Goal: Task Accomplishment & Management: Use online tool/utility

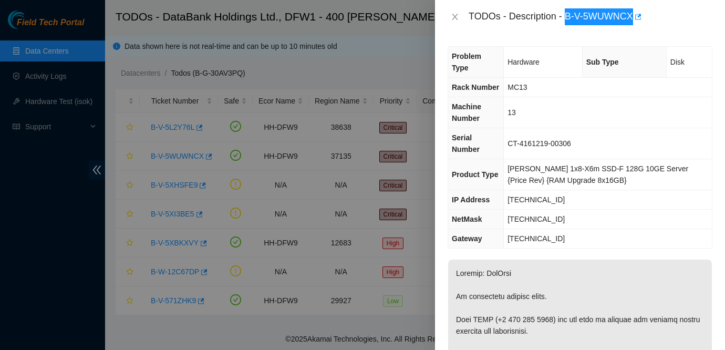
scroll to position [265, 0]
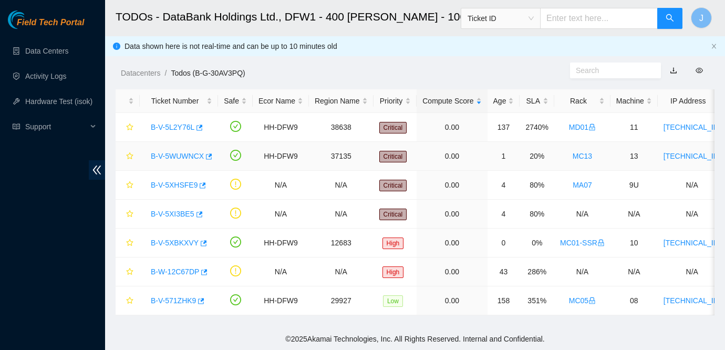
click at [163, 154] on link "B-V-5WUWNCX" at bounding box center [177, 156] width 53 height 8
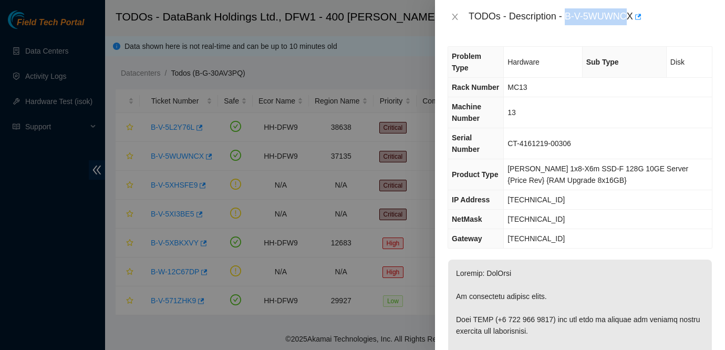
drag, startPoint x: 568, startPoint y: 14, endPoint x: 634, endPoint y: 22, distance: 66.8
click at [634, 22] on div "TODOs - Description - B-V-5WUWNCX" at bounding box center [591, 16] width 244 height 17
click at [631, 29] on div "TODOs - Description - B-V-5WUWNCX" at bounding box center [580, 17] width 290 height 34
drag, startPoint x: 566, startPoint y: 13, endPoint x: 620, endPoint y: 14, distance: 53.6
click at [620, 14] on div "TODOs - Description - B-V-5WUWNCX" at bounding box center [591, 16] width 244 height 17
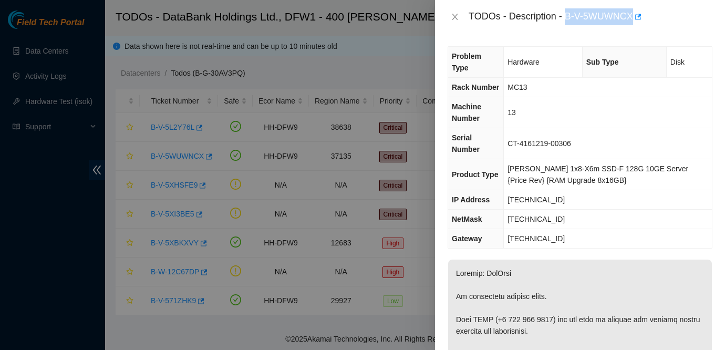
drag, startPoint x: 567, startPoint y: 16, endPoint x: 637, endPoint y: 21, distance: 70.0
click at [637, 21] on div "TODOs - Description - B-V-5WUWNCX" at bounding box center [591, 16] width 244 height 17
copy div "B-V-5WUWNCX"
click at [635, 210] on td "[TECHNICAL_ID]" at bounding box center [608, 219] width 208 height 19
click at [315, 105] on div at bounding box center [362, 175] width 725 height 350
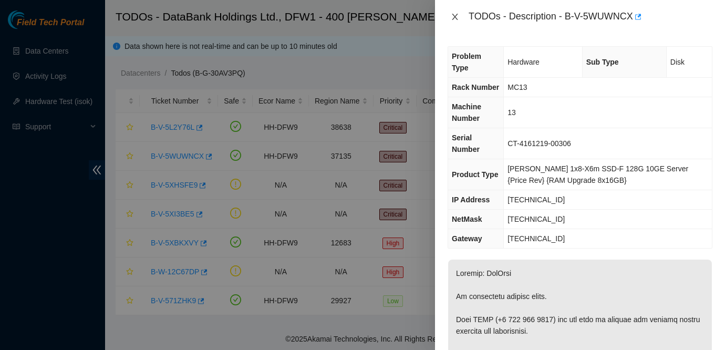
click at [454, 15] on icon "close" at bounding box center [455, 17] width 6 height 6
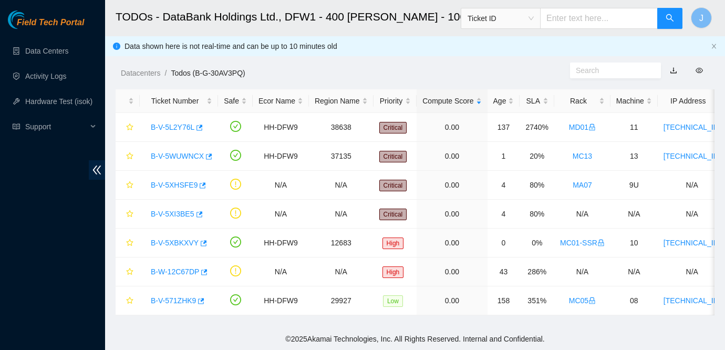
click at [625, 44] on div "Data shown here is not real-time and can be up to 10 minutes old" at bounding box center [416, 46] width 582 height 12
click at [189, 187] on link "B-V-5XHSFE9" at bounding box center [174, 185] width 47 height 8
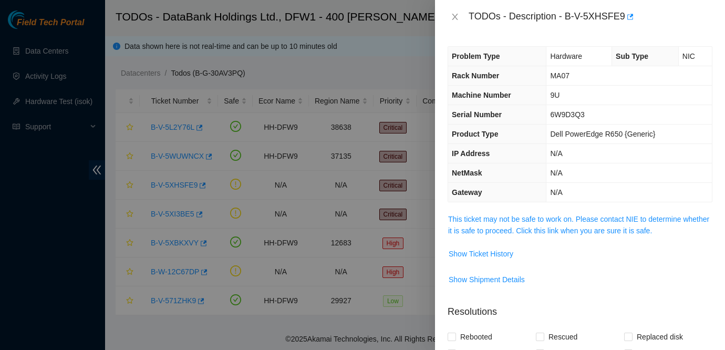
click at [386, 184] on div at bounding box center [362, 175] width 725 height 350
click at [455, 19] on icon "close" at bounding box center [455, 17] width 8 height 8
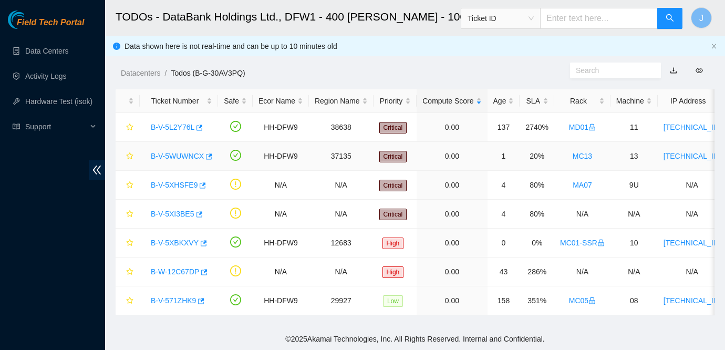
click at [175, 154] on link "B-V-5WUWNCX" at bounding box center [177, 156] width 53 height 8
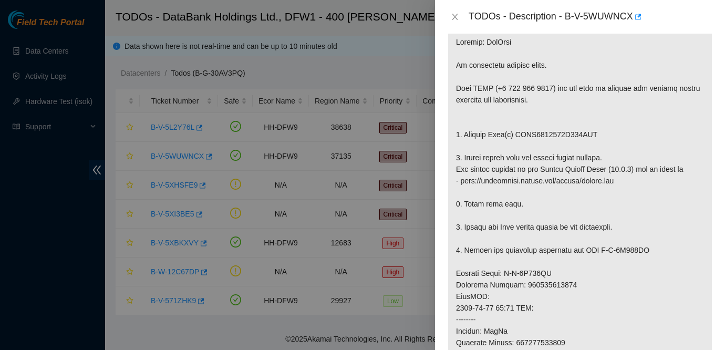
scroll to position [232, 0]
click at [456, 19] on icon "close" at bounding box center [455, 17] width 8 height 8
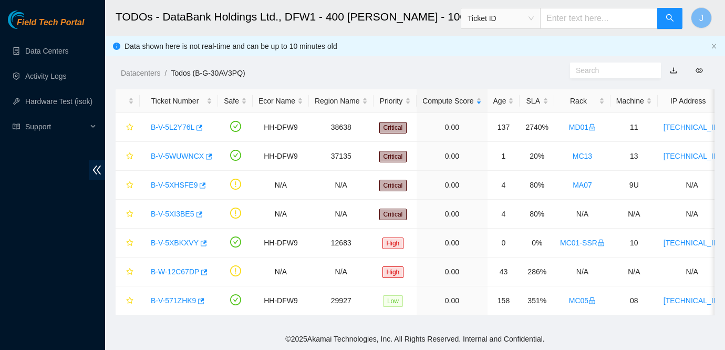
scroll to position [224, 0]
click at [9, 211] on div "Field Tech Portal Data Centers Activity Logs Hardware Test (isok) Support" at bounding box center [52, 181] width 105 height 340
click at [605, 41] on div "Data shown here is not real-time and can be up to 10 minutes old" at bounding box center [416, 46] width 582 height 12
click at [26, 212] on div "Field Tech Portal Data Centers Activity Logs Hardware Test (isok) Support" at bounding box center [52, 181] width 105 height 340
click at [46, 191] on div "Field Tech Portal Data Centers Activity Logs Hardware Test (isok) Support" at bounding box center [52, 181] width 105 height 340
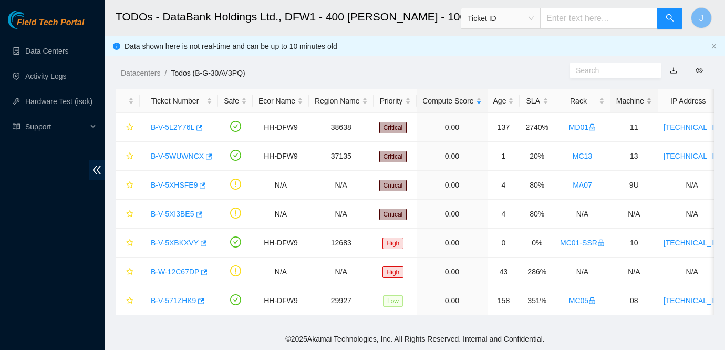
click at [631, 107] on div "Machine" at bounding box center [635, 101] width 36 height 12
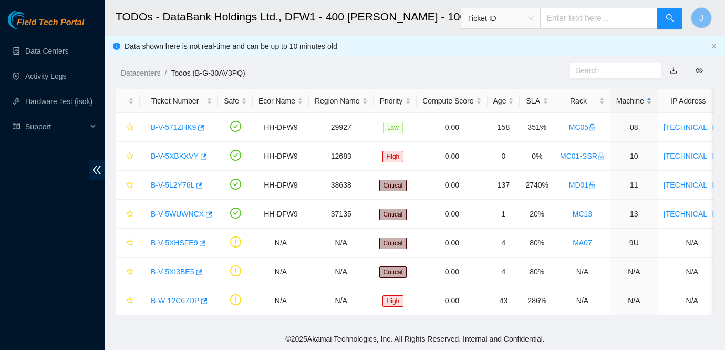
click at [631, 107] on div "Machine" at bounding box center [635, 101] width 36 height 12
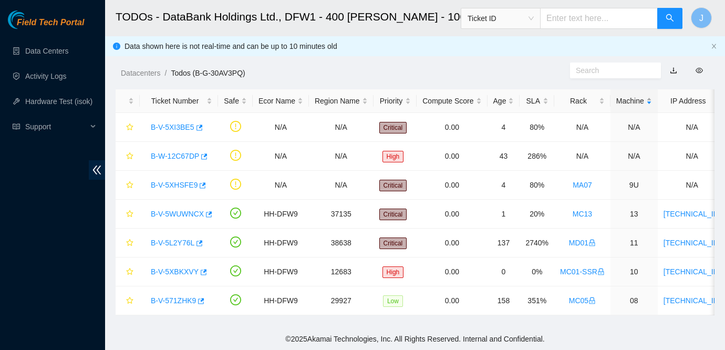
click at [631, 107] on div "Machine" at bounding box center [635, 101] width 36 height 12
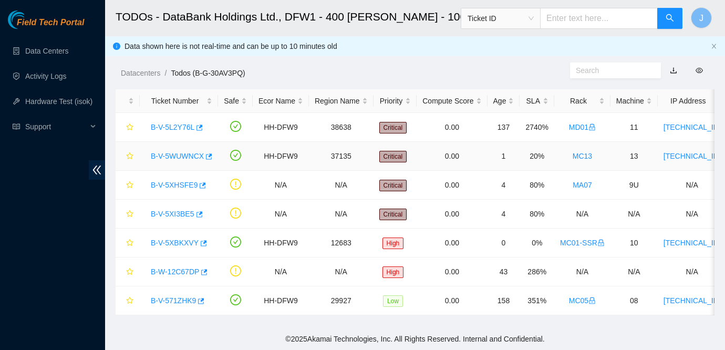
click at [175, 153] on link "B-V-5WUWNCX" at bounding box center [177, 156] width 53 height 8
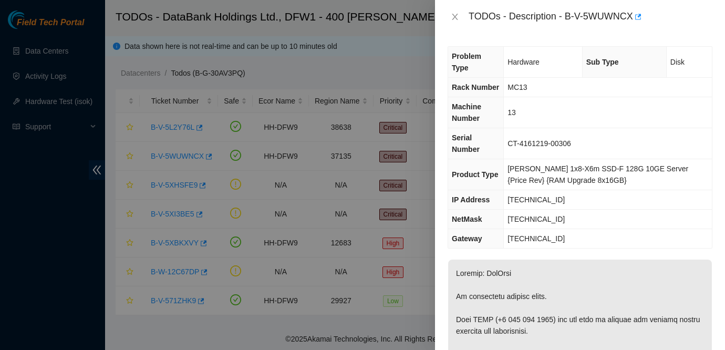
click at [538, 165] on span "[PERSON_NAME] 1x8-X6m SSD-F 128G 10GE Server {Price Rev} {RAM Upgrade 8x16GB}" at bounding box center [598, 175] width 181 height 20
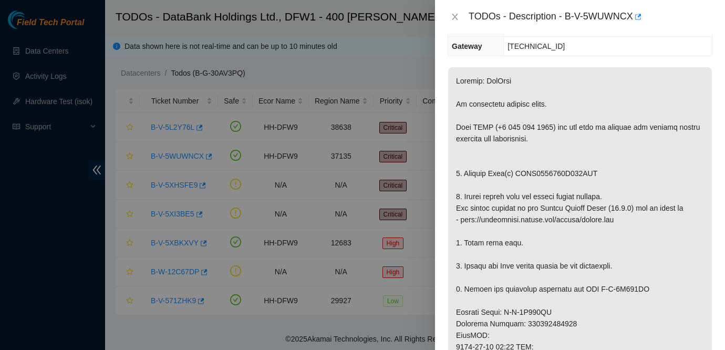
scroll to position [201, 0]
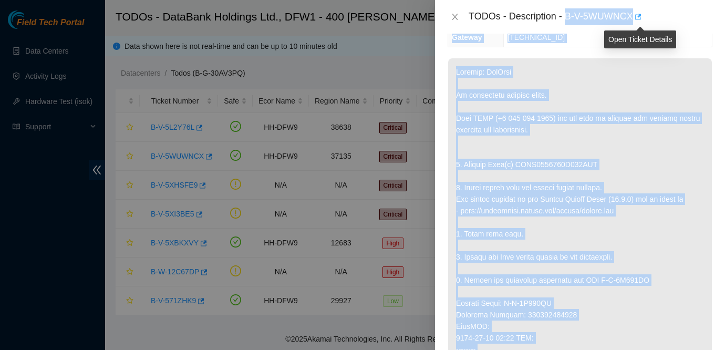
drag, startPoint x: 567, startPoint y: 13, endPoint x: 640, endPoint y: 25, distance: 74.0
click at [640, 25] on body "Field Tech Portal Data Centers Activity Logs Hardware Test (isok) Support TODOs…" at bounding box center [362, 175] width 725 height 350
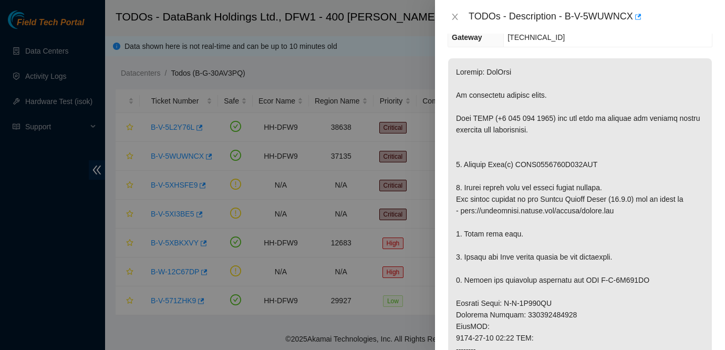
click at [558, 22] on div "TODOs - Description - B-V-5WUWNCX" at bounding box center [591, 16] width 244 height 17
drag, startPoint x: 568, startPoint y: 13, endPoint x: 636, endPoint y: 21, distance: 67.8
click at [636, 21] on div "TODOs - Description - B-V-5WUWNCX" at bounding box center [591, 16] width 244 height 17
copy div "B-V-5WUWNCX"
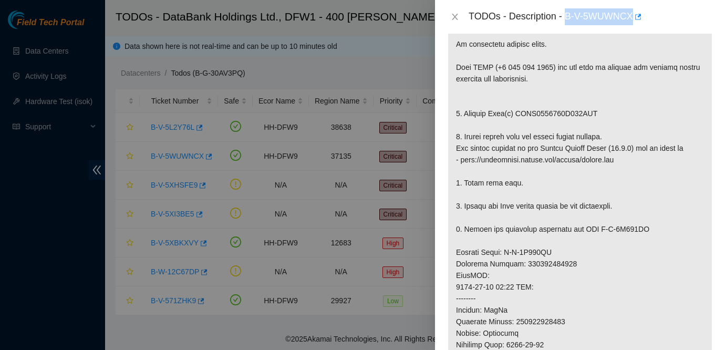
scroll to position [285, 0]
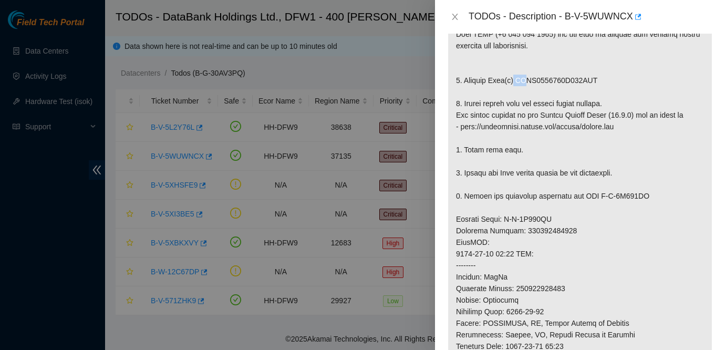
drag, startPoint x: 518, startPoint y: 56, endPoint x: 529, endPoint y: 57, distance: 10.6
click at [529, 57] on p at bounding box center [580, 242] width 264 height 536
click at [532, 73] on p at bounding box center [580, 242] width 264 height 536
drag, startPoint x: 519, startPoint y: 54, endPoint x: 619, endPoint y: 60, distance: 99.6
click at [619, 60] on p at bounding box center [580, 242] width 264 height 536
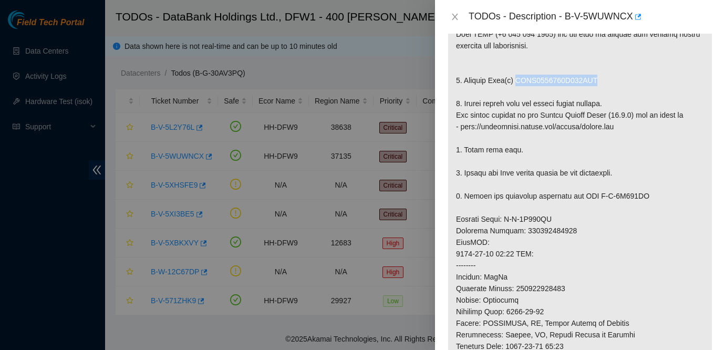
copy p "PHDV6451017X480BGN"
click at [681, 210] on p at bounding box center [580, 242] width 264 height 536
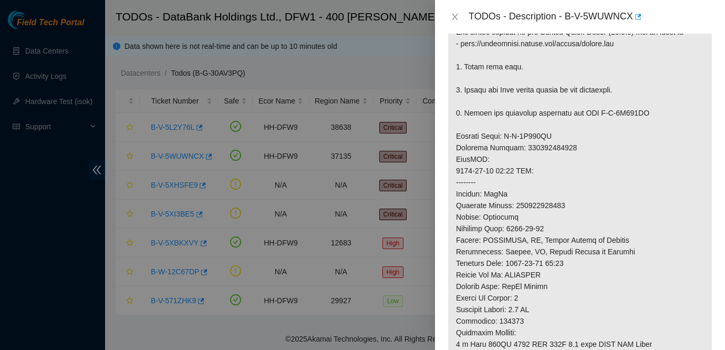
scroll to position [369, 0]
drag, startPoint x: 456, startPoint y: 110, endPoint x: 582, endPoint y: 128, distance: 126.8
click at [582, 128] on p at bounding box center [580, 159] width 264 height 536
copy p "Service Order: B-V-5X371LI Tracking Numbers: 463470062641"
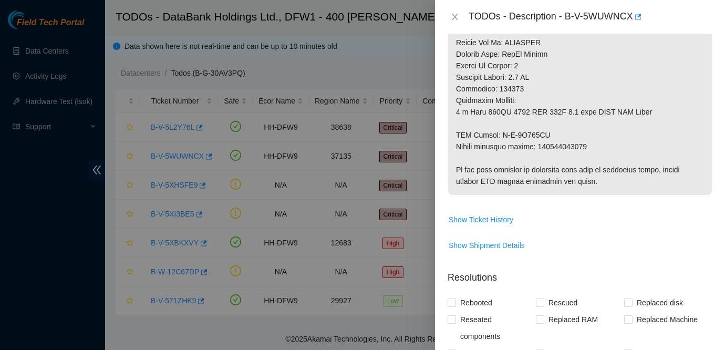
scroll to position [599, 0]
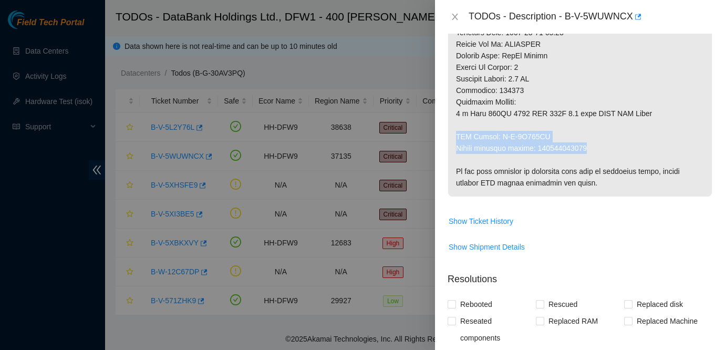
drag, startPoint x: 457, startPoint y: 110, endPoint x: 597, endPoint y: 124, distance: 140.5
copy p "RMA Return: B-V-5X371LS Return tracking number: 463470062652"
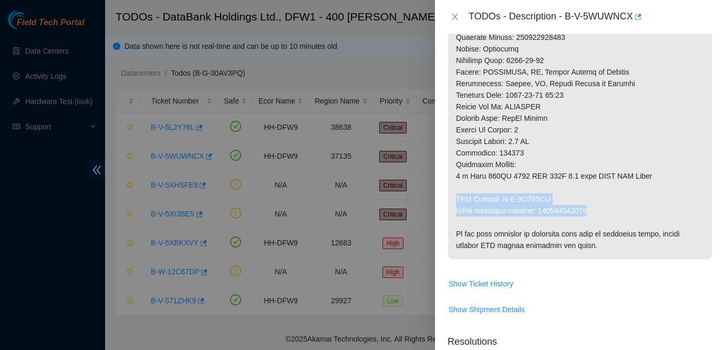
scroll to position [542, 0]
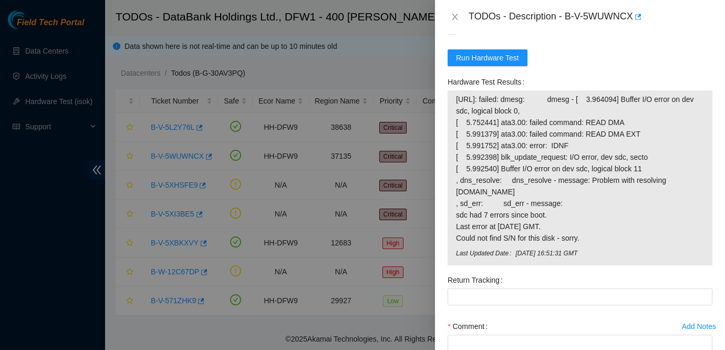
scroll to position [987, 0]
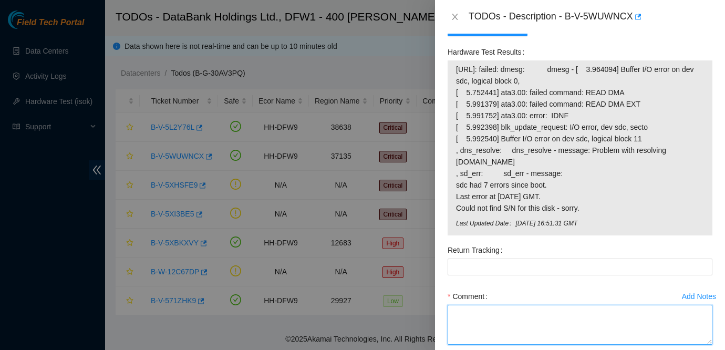
click at [489, 305] on textarea "Comment" at bounding box center [580, 325] width 265 height 40
paste textarea "Ticket: B-V-5WUWNCX New SN: 21202F9524F4 Bad SN: PHDV6451017X480BGN Service Ord…"
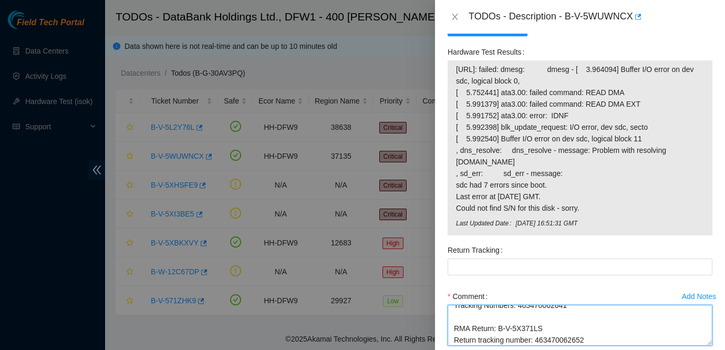
scroll to position [69, 0]
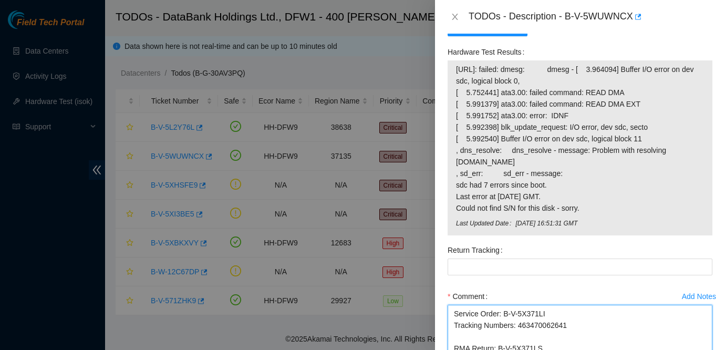
drag, startPoint x: 710, startPoint y: 320, endPoint x: 713, endPoint y: 342, distance: 22.8
click at [713, 342] on div "Add Notes Comment Ticket: B-V-5WUWNCX New SN: 21202F9524F4 Bad SN: PHDV6451017X…" at bounding box center [580, 337] width 273 height 99
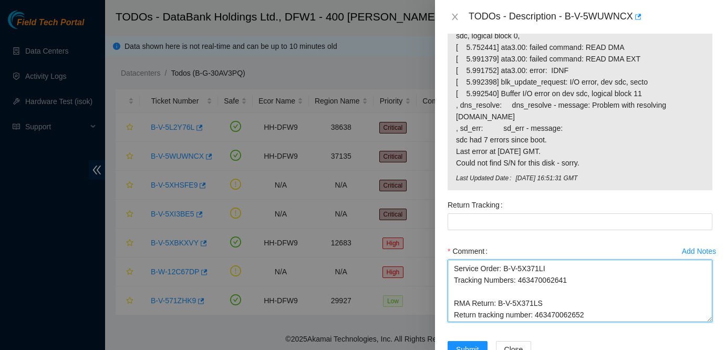
scroll to position [1042, 0]
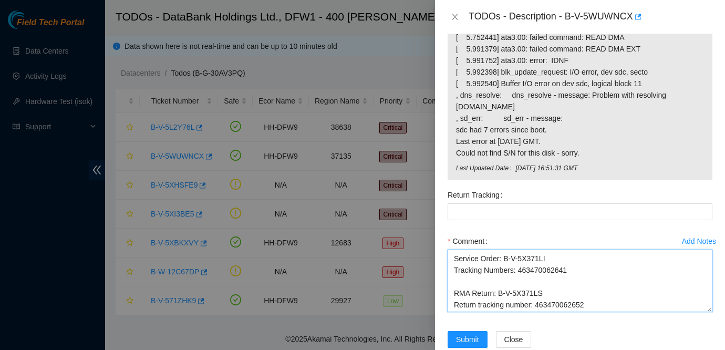
drag, startPoint x: 711, startPoint y: 289, endPoint x: 712, endPoint y: 329, distance: 40.0
click at [712, 329] on form "Resolutions Rebooted Rescued Replaced disk Reseated components Replaced RAM Rep…" at bounding box center [580, 91] width 265 height 540
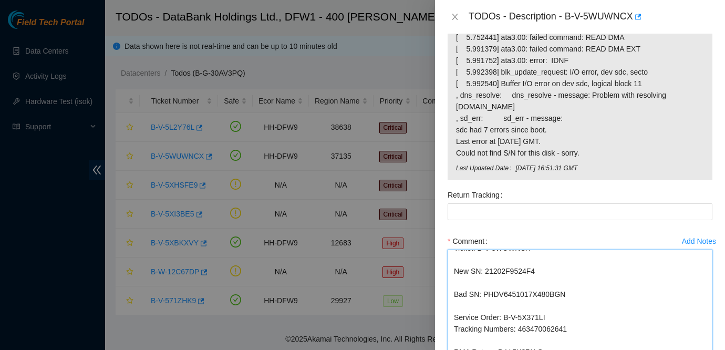
drag, startPoint x: 711, startPoint y: 286, endPoint x: 707, endPoint y: 344, distance: 58.5
click at [707, 344] on textarea "Ticket: B-V-5WUWNCX New SN: 21202F9524F4 Bad SN: PHDV6451017X480BGN Service Ord…" at bounding box center [580, 310] width 265 height 121
click at [503, 316] on textarea "Ticket: B-V-5WUWNCX New SN: 21202F9524F4 Bad SN: PHDV6451017X480BGN Service Ord…" at bounding box center [580, 310] width 265 height 121
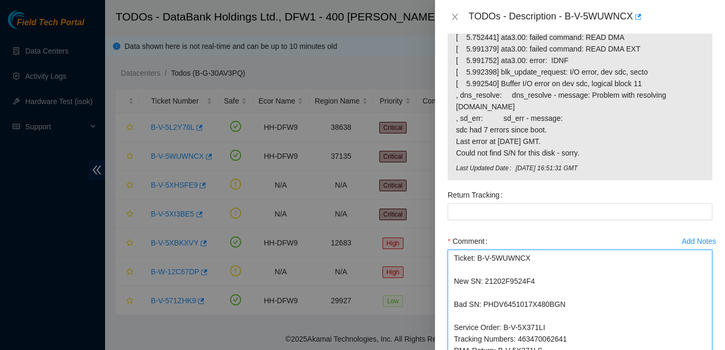
scroll to position [0, 0]
click at [455, 293] on textarea "Ticket: B-V-5WUWNCX New SN: 21202F9524F4 Bad SN: PHDV6451017X480BGN Service Ord…" at bounding box center [580, 310] width 265 height 121
click at [454, 268] on textarea "Ticket: B-V-5WUWNCX New SN: 21202F9524F4 Bad SN: PHDV6451017X480BGN Service Ord…" at bounding box center [580, 310] width 265 height 121
click at [454, 250] on textarea "Ticket: B-V-5WUWNCX New SN: 21202F9524F4 Bad SN: PHDV6451017X480BGN Service Ord…" at bounding box center [580, 310] width 265 height 121
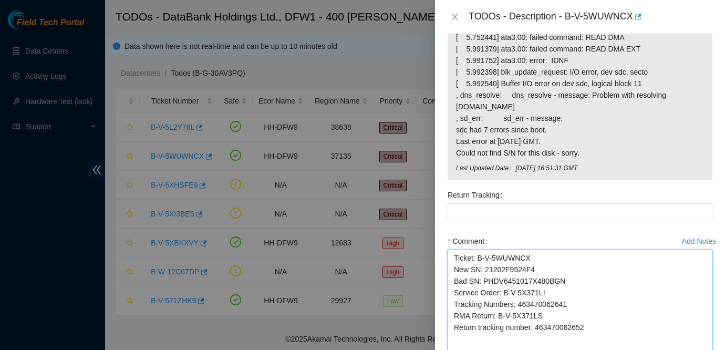
click at [637, 312] on textarea "Ticket: B-V-5WUWNCX New SN: 21202F9524F4 Bad SN: PHDV6451017X480BGN Service Ord…" at bounding box center [580, 310] width 265 height 121
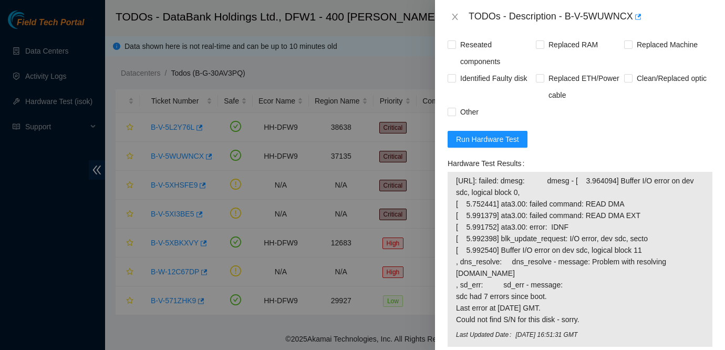
scroll to position [813, 0]
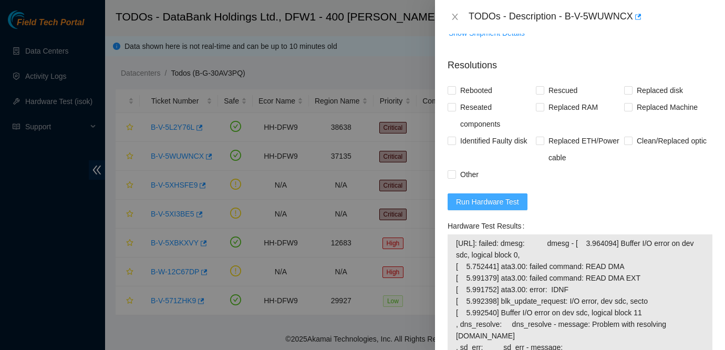
type textarea "Ticket: B-V-5WUWNCX New SN: 21202F9524F4 Bad SN: PHDV6451017X480BGN Service Ord…"
click at [495, 196] on span "Run Hardware Test" at bounding box center [487, 202] width 63 height 12
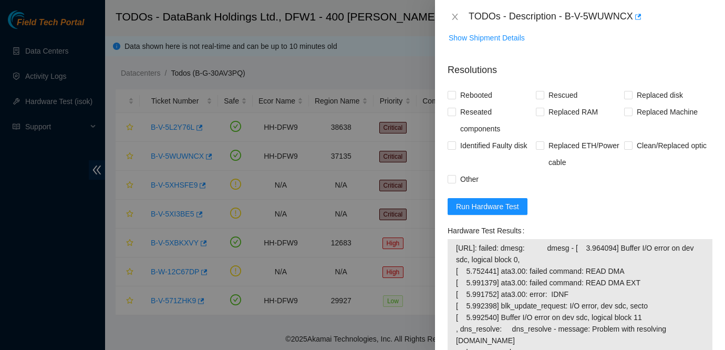
scroll to position [806, 0]
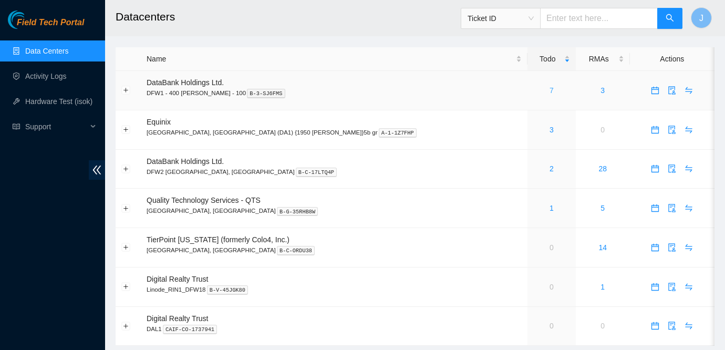
click at [550, 89] on link "7" at bounding box center [552, 90] width 4 height 8
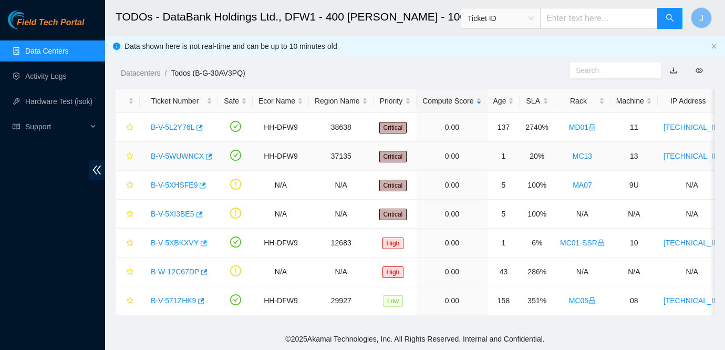
click at [186, 156] on link "B-V-5WUWNCX" at bounding box center [177, 156] width 53 height 8
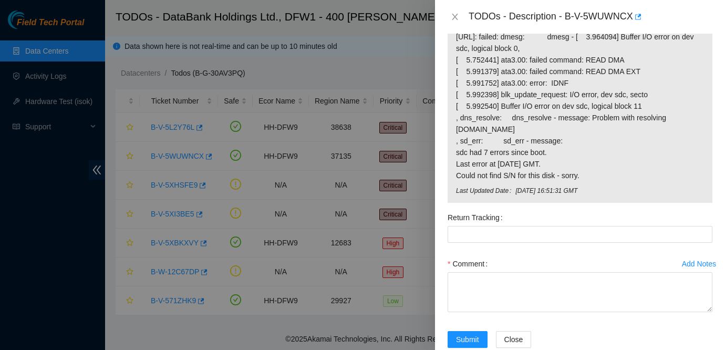
scroll to position [666, 0]
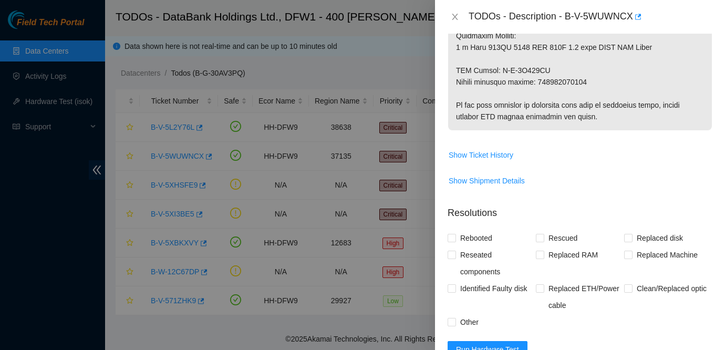
click at [494, 344] on span "Run Hardware Test" at bounding box center [487, 350] width 63 height 12
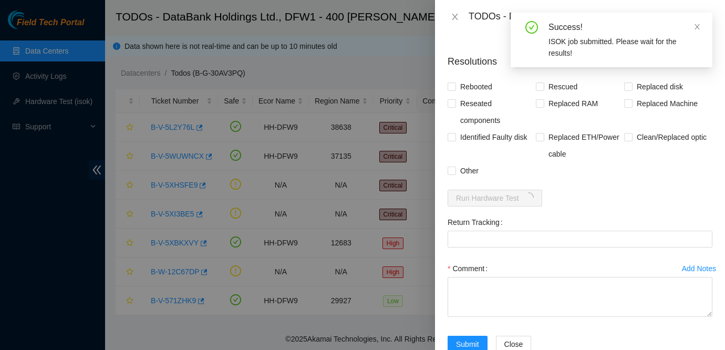
scroll to position [817, 0]
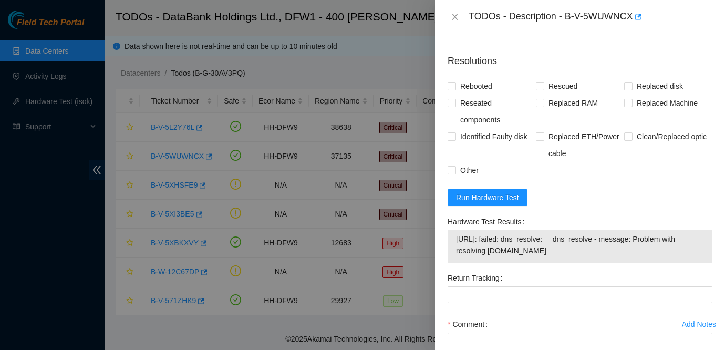
click at [585, 182] on form "Resolutions Rebooted Rescued Replaced disk Reseated components Replaced RAM Rep…" at bounding box center [580, 233] width 265 height 375
click at [497, 192] on span "Run Hardware Test" at bounding box center [487, 198] width 63 height 12
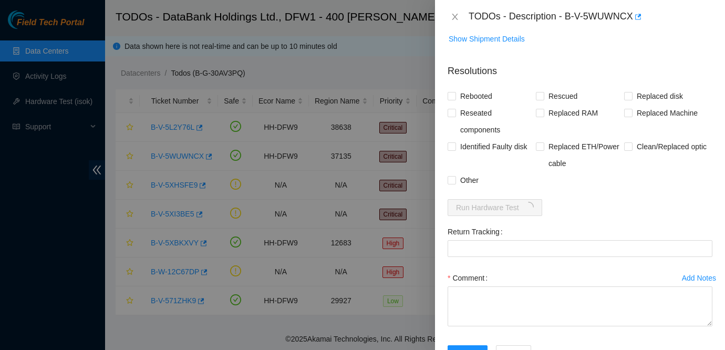
scroll to position [822, 0]
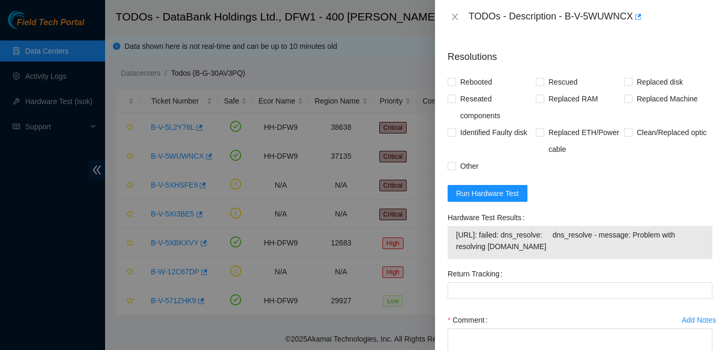
click at [624, 165] on form "Resolutions Rebooted Rescued Replaced disk Reseated components Replaced RAM Rep…" at bounding box center [580, 229] width 265 height 375
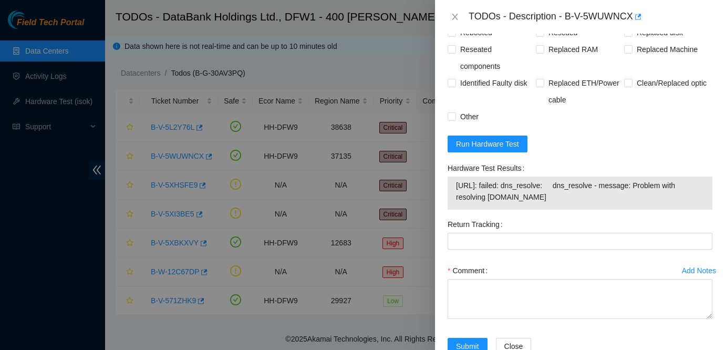
scroll to position [878, 0]
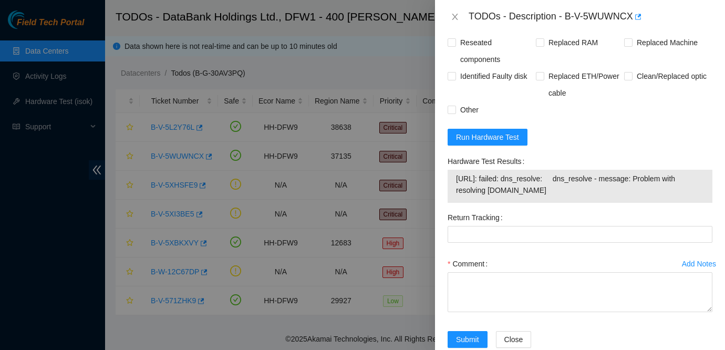
click at [602, 255] on div "Comment" at bounding box center [580, 263] width 265 height 17
